Goal: Transaction & Acquisition: Purchase product/service

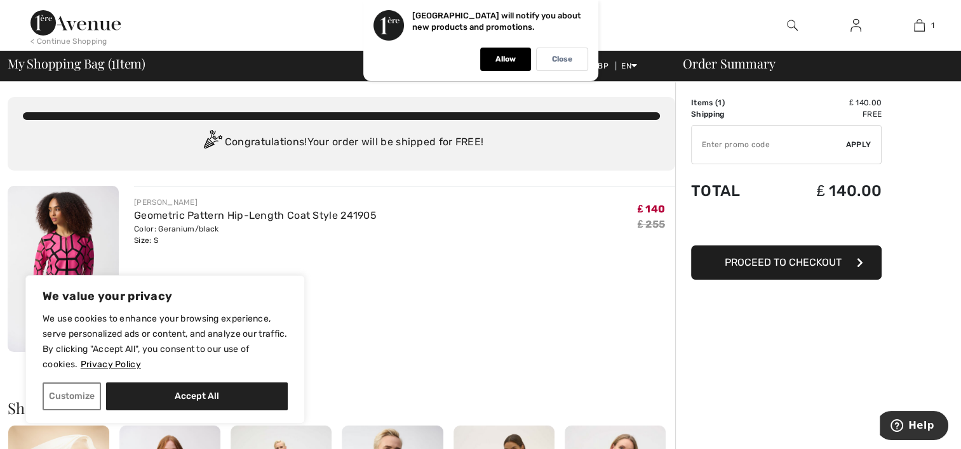
type input "FREEXPRESS"
type input "NEW15"
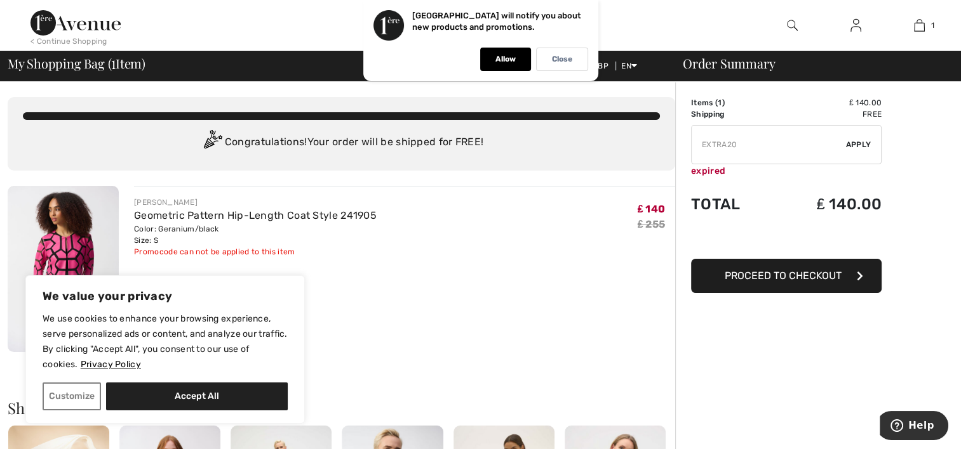
type input "NEW10"
type input "FLASH15"
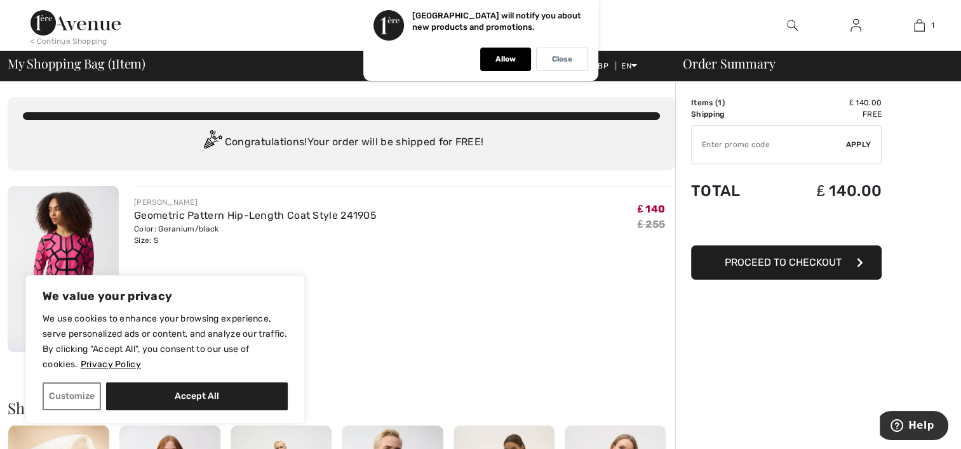
type input "FREEDENIMBAG"
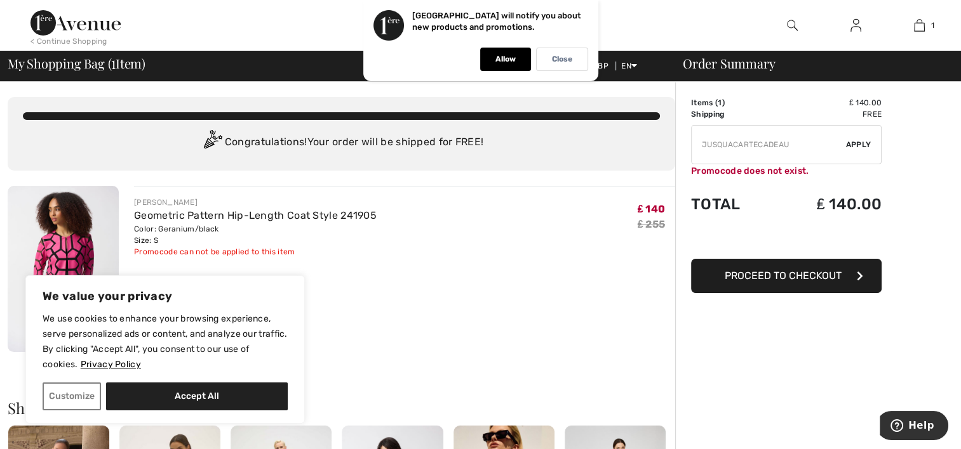
type input "NEW10"
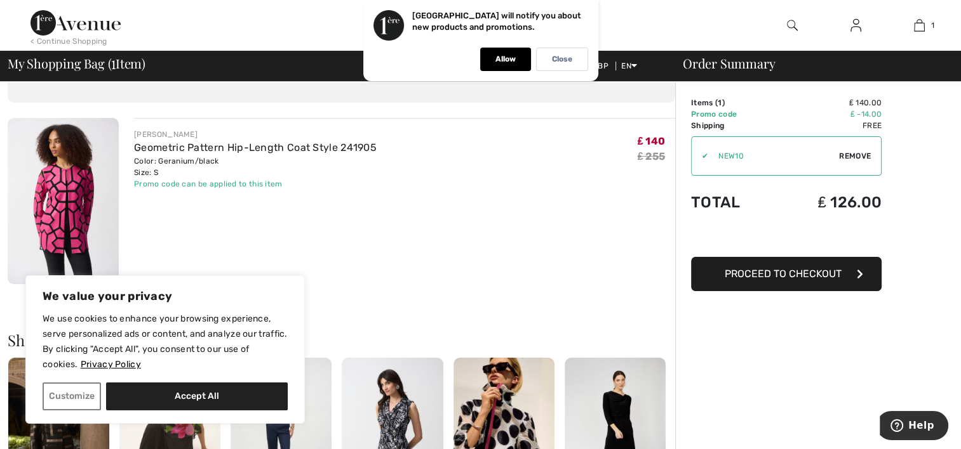
scroll to position [43, 0]
